Goal: Information Seeking & Learning: Learn about a topic

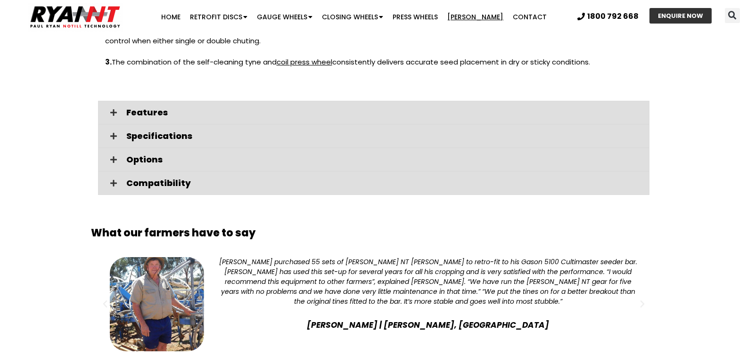
scroll to position [1170, 0]
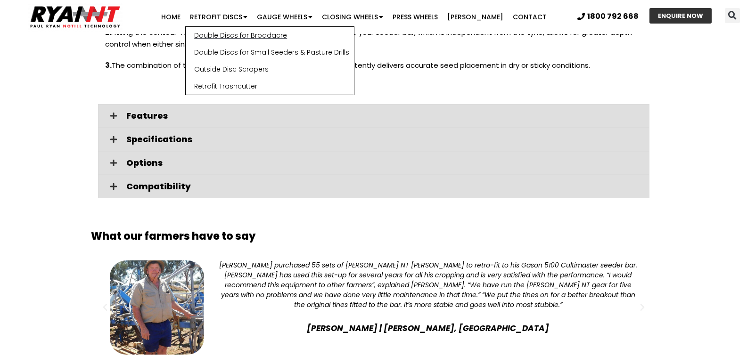
click at [244, 33] on link "Double Discs for Broadacre" at bounding box center [270, 35] width 168 height 17
